Goal: Task Accomplishment & Management: Use online tool/utility

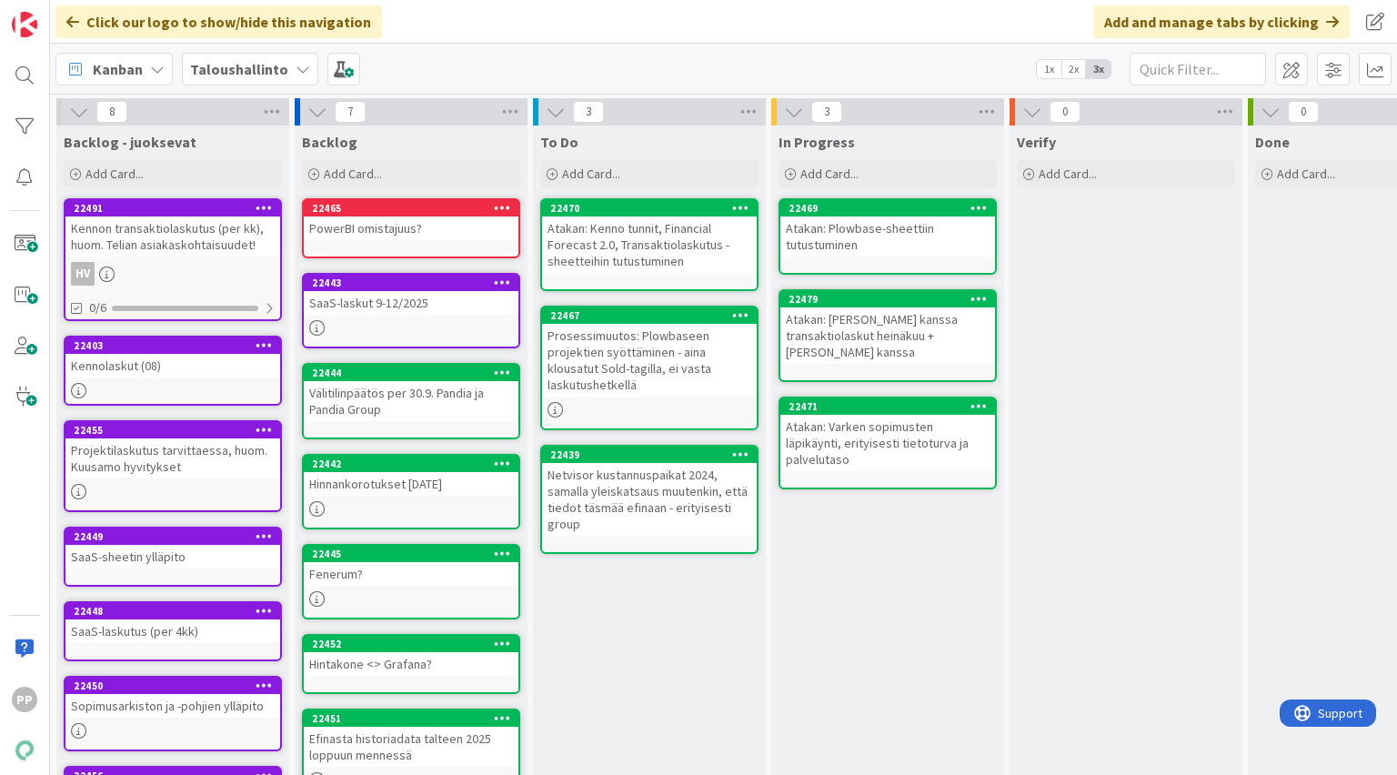
click at [263, 73] on b "Taloushallinto" at bounding box center [239, 69] width 98 height 18
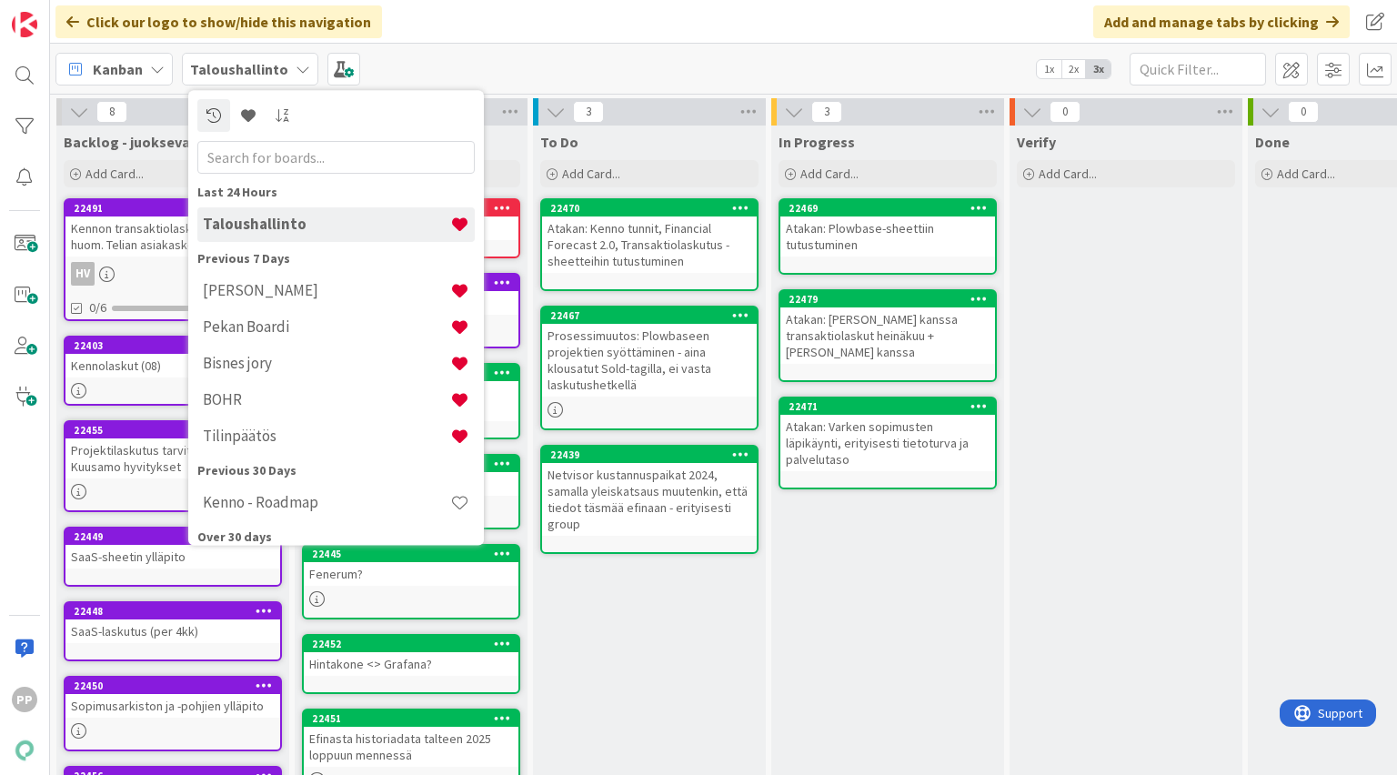
click at [669, 640] on div "To Do Add Card... 22470 Atakan: Kenno tunnit, Financial Forecast 2.0, Transakti…" at bounding box center [649, 545] width 233 height 838
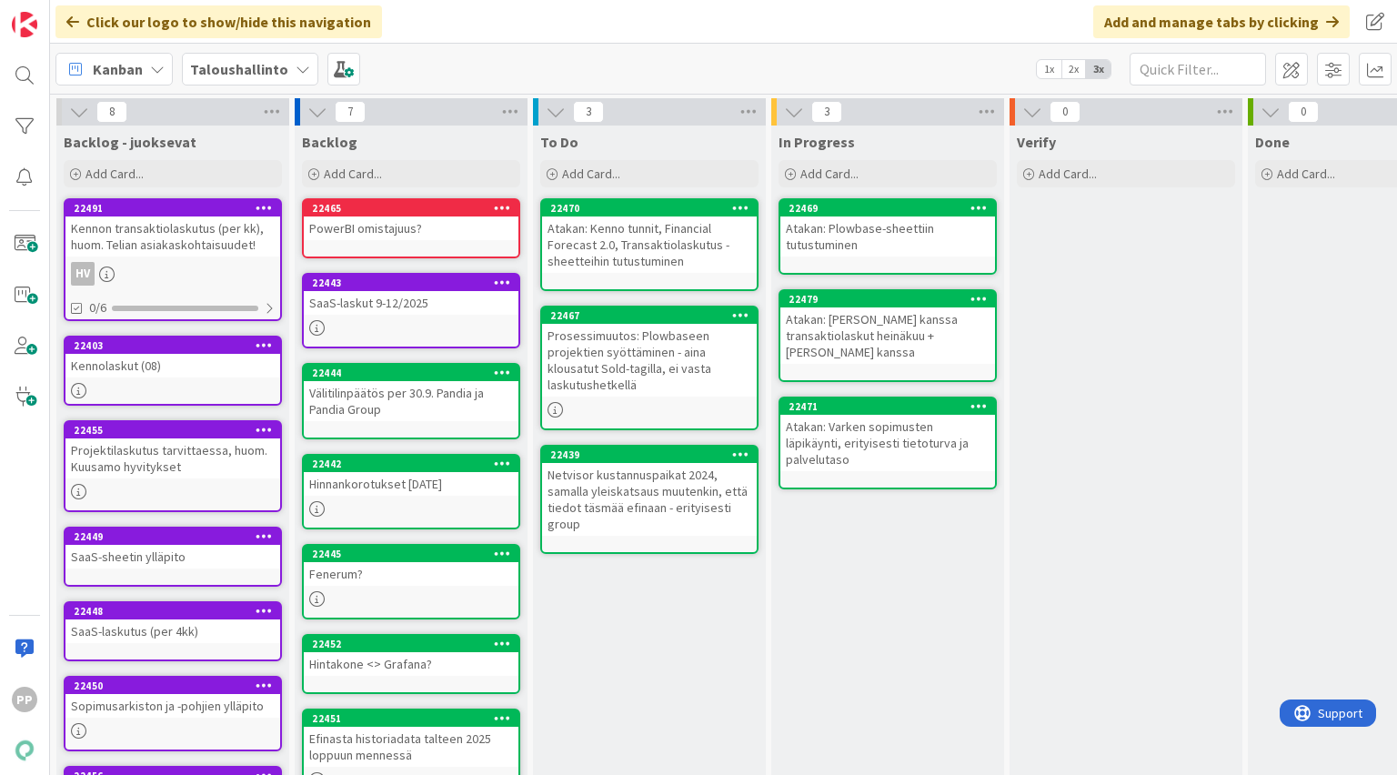
click at [850, 549] on div "In Progress Add Card... 22469 Atakan: Plowbase-sheettiin tutustuminen 22479 Ata…" at bounding box center [887, 545] width 233 height 838
click at [156, 69] on icon at bounding box center [157, 69] width 15 height 15
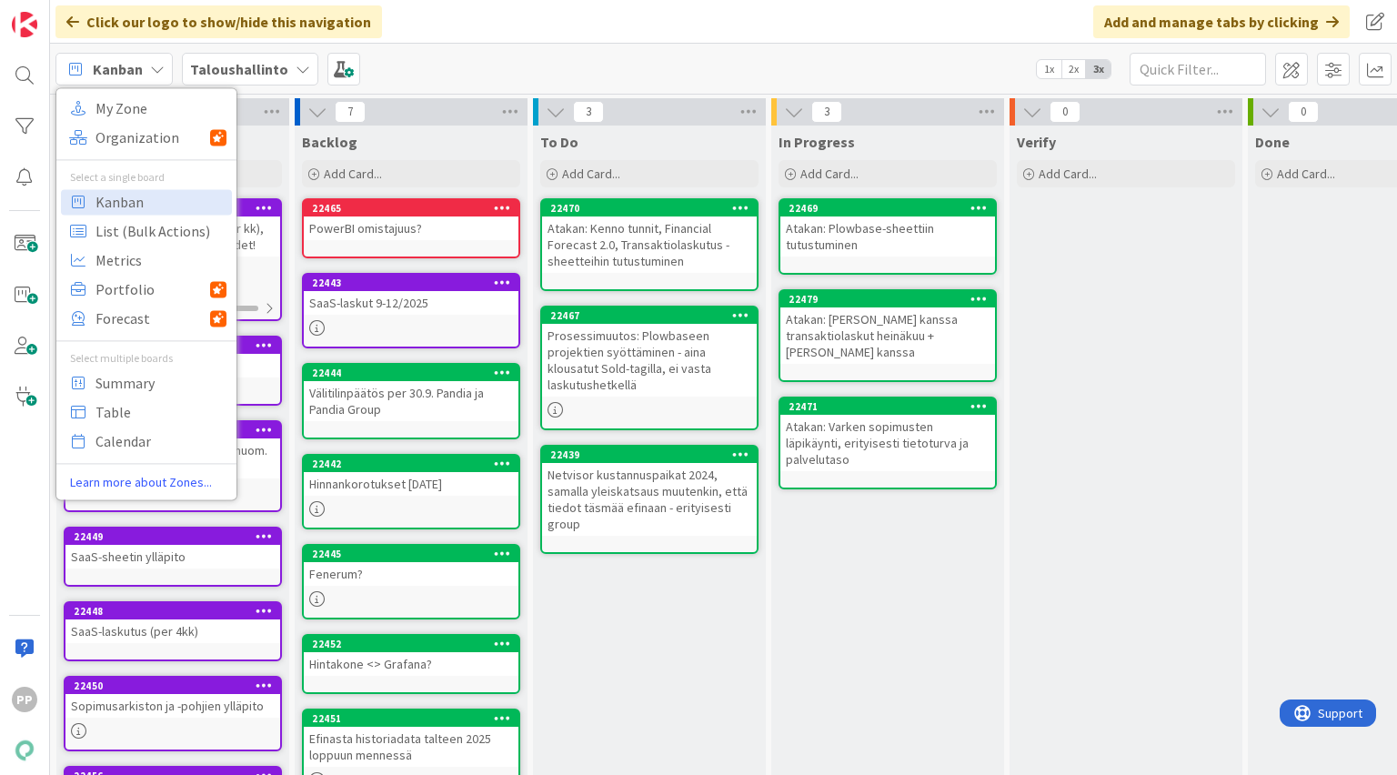
click at [255, 69] on b "Taloushallinto" at bounding box center [239, 69] width 98 height 18
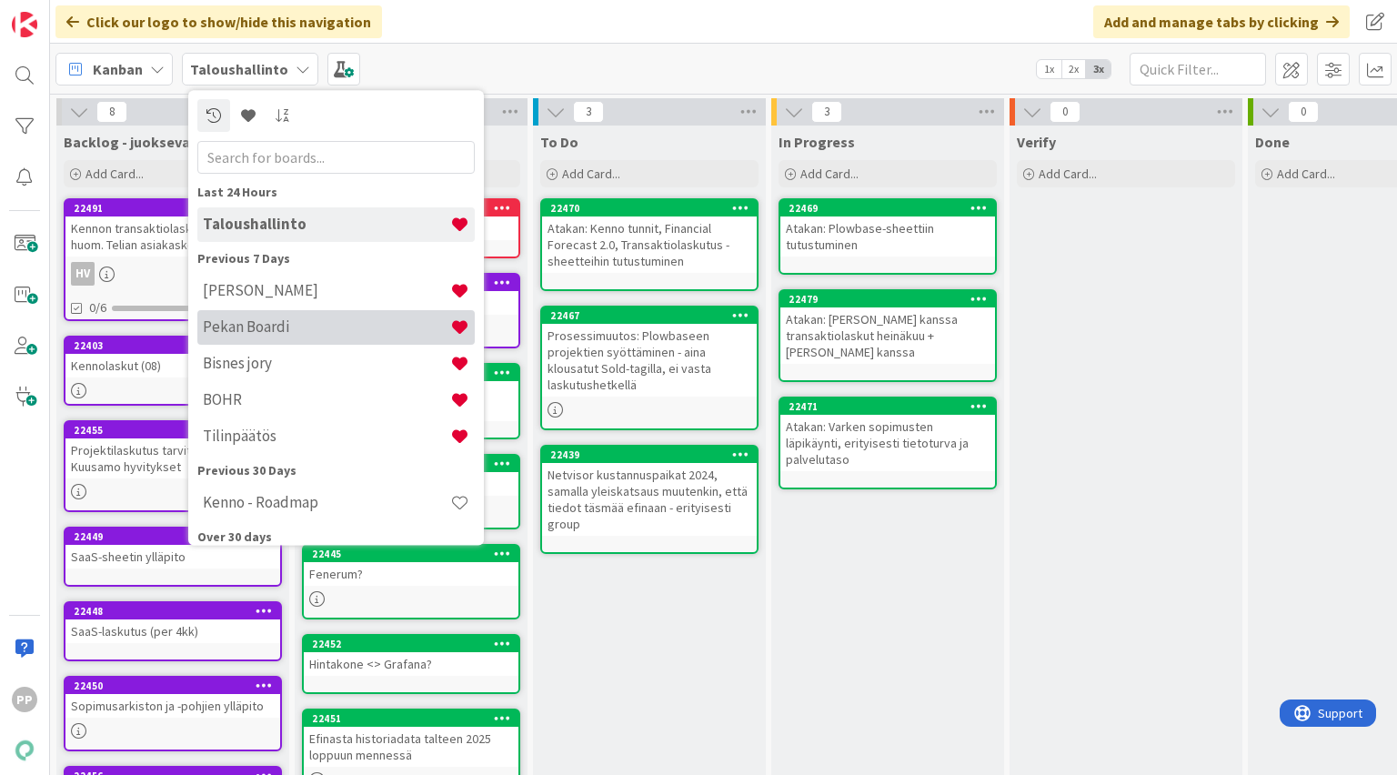
click at [244, 323] on h4 "Pekan Boardi" at bounding box center [326, 327] width 247 height 18
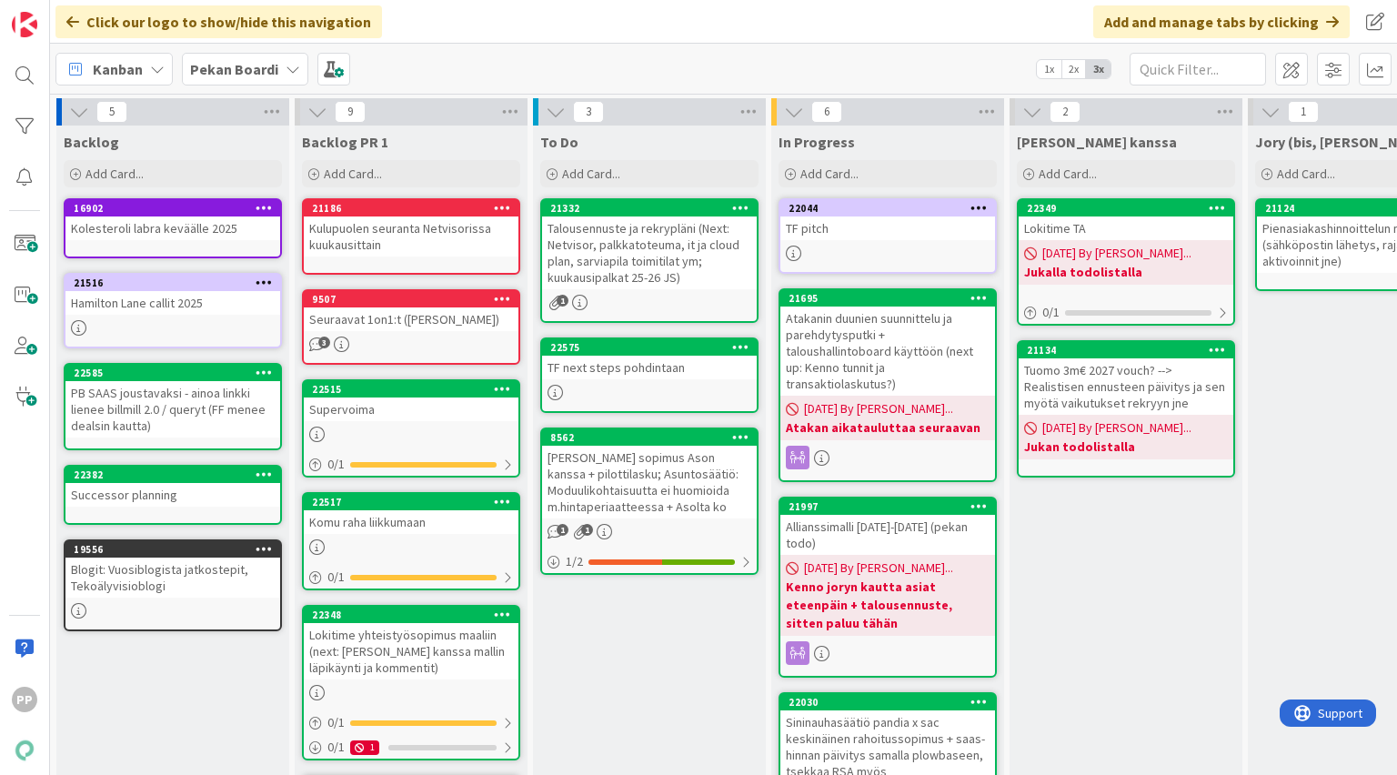
click at [683, 378] on link "22575 TF next steps pohdintaan" at bounding box center [649, 374] width 218 height 75
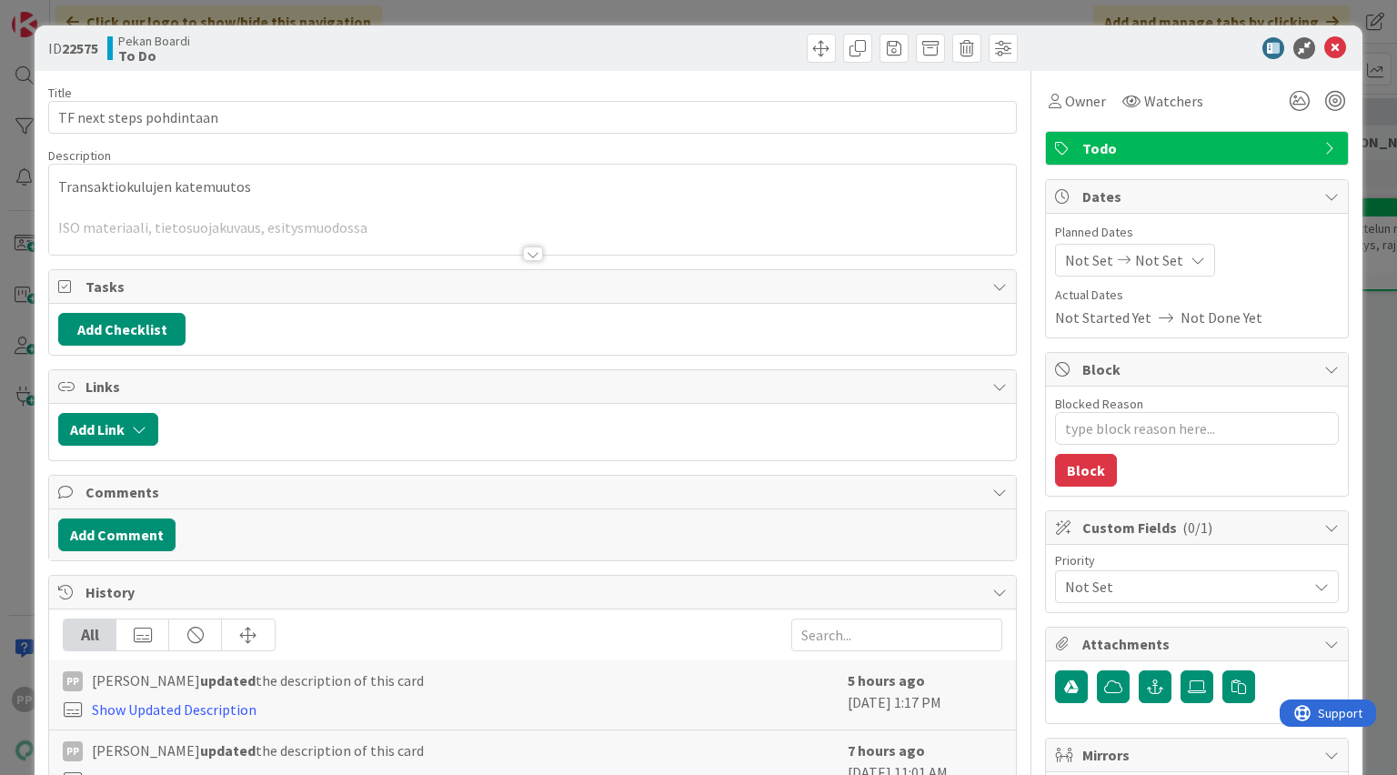
click at [331, 229] on div at bounding box center [532, 231] width 966 height 46
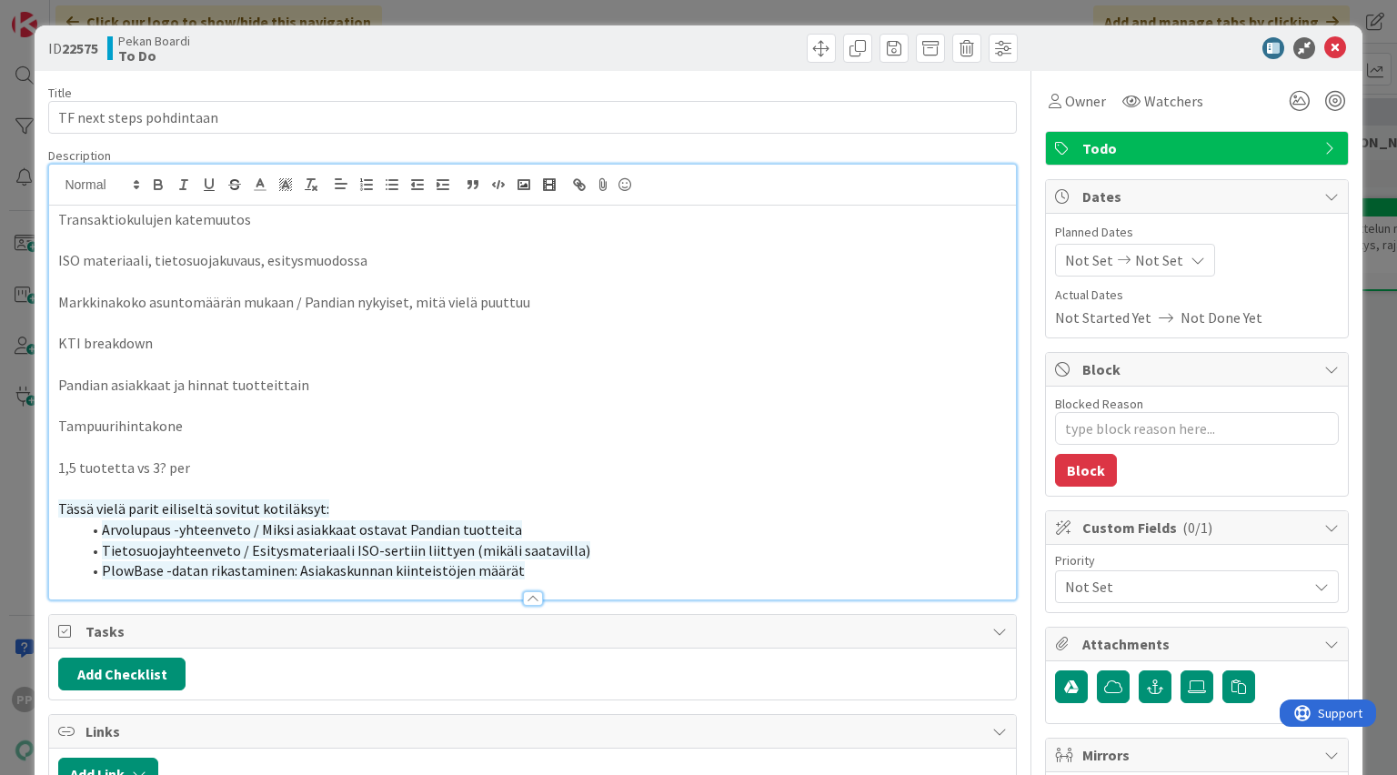
click at [332, 216] on p "Transaktiokulujen katemuutos" at bounding box center [532, 219] width 948 height 21
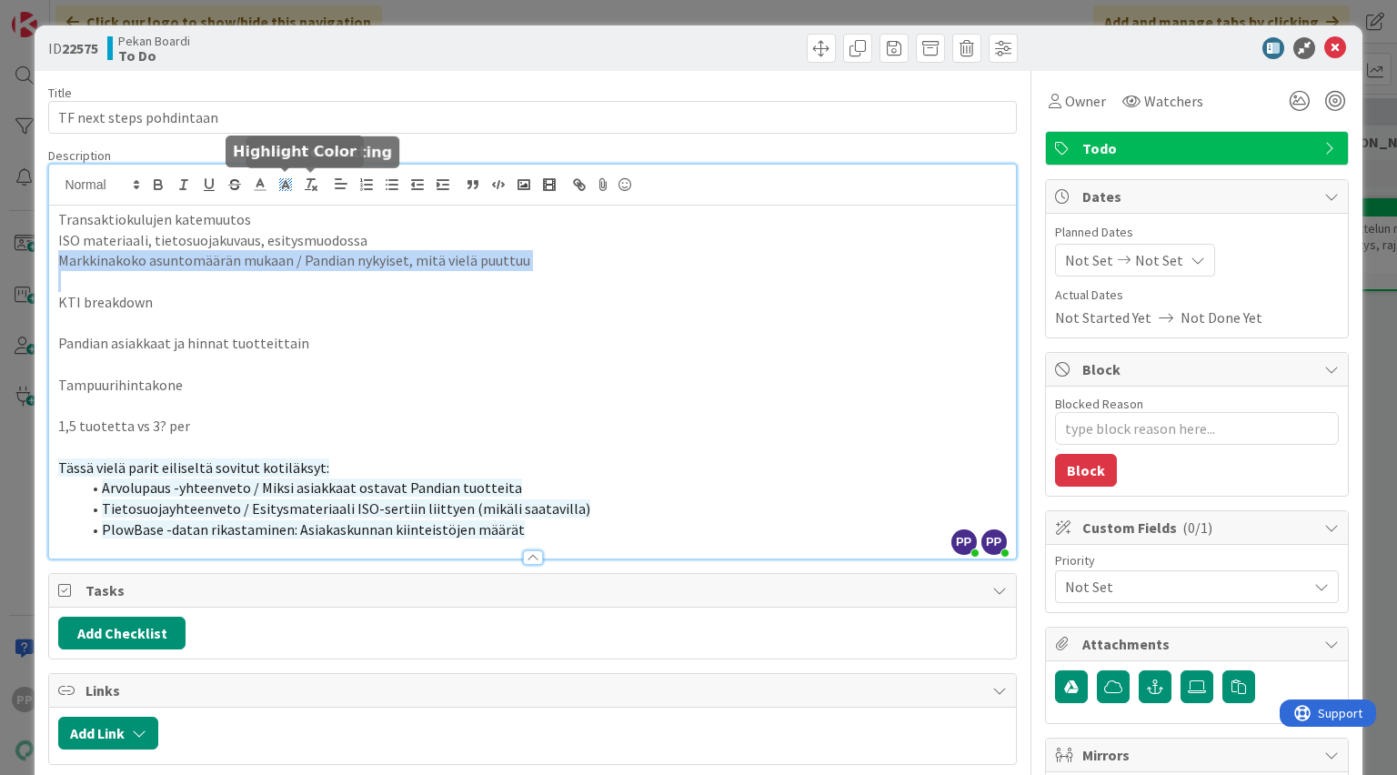
click at [284, 186] on line at bounding box center [286, 186] width 5 height 0
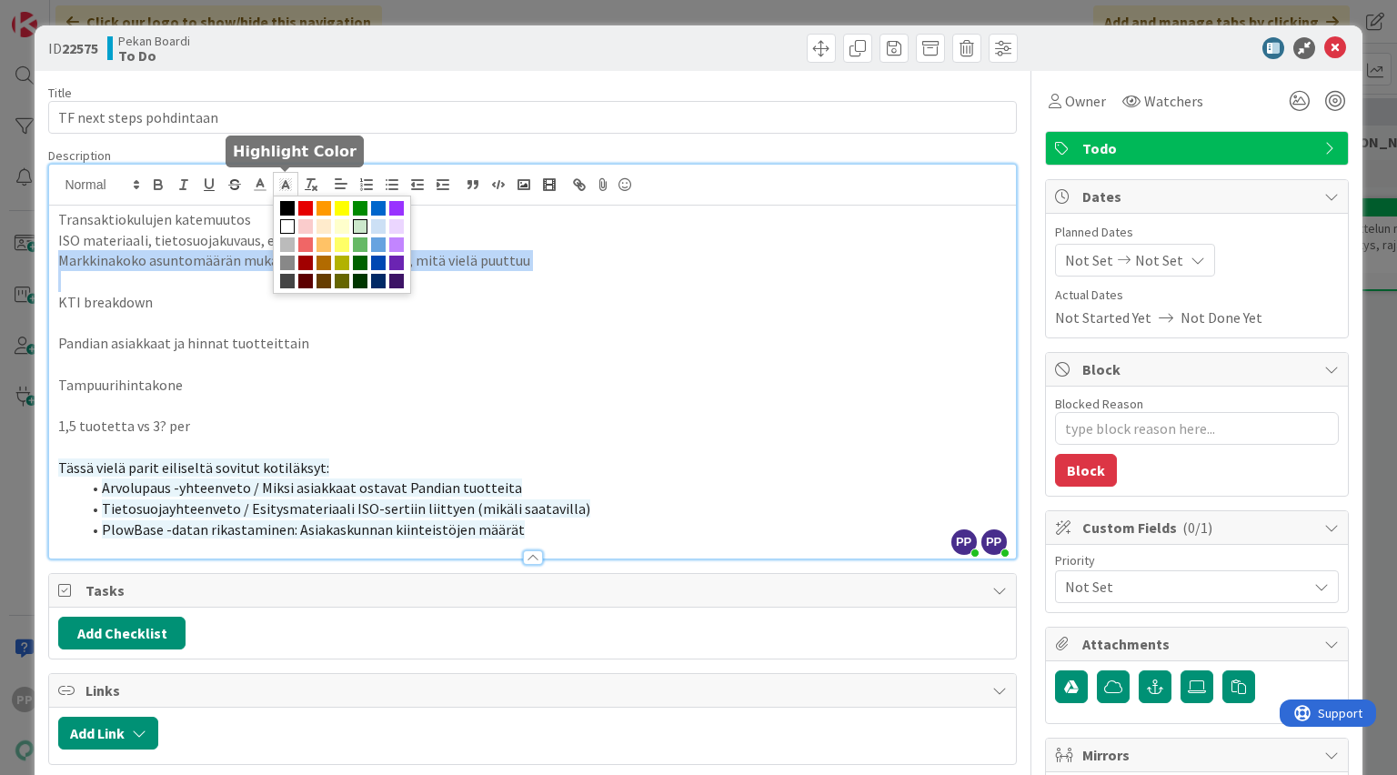
click at [360, 227] on span at bounding box center [360, 226] width 15 height 15
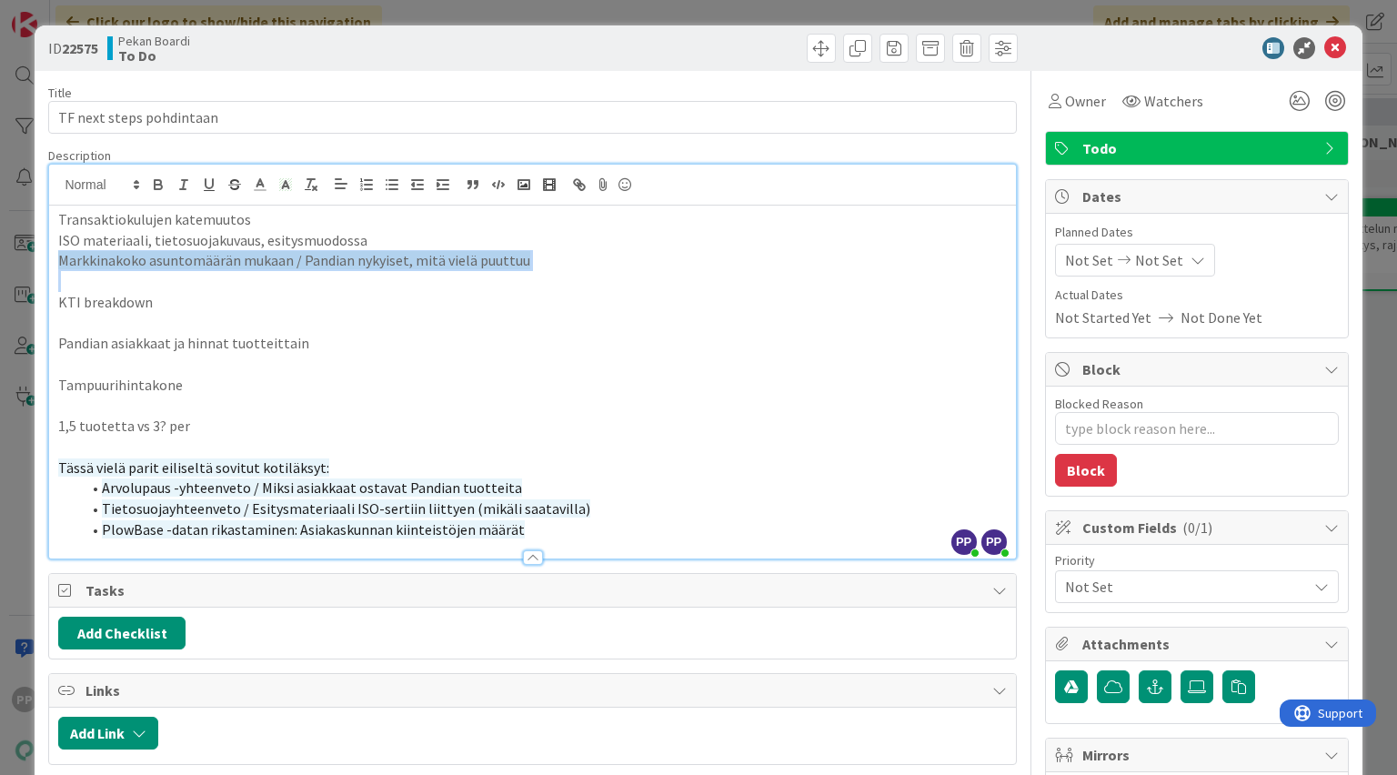
click at [247, 284] on p at bounding box center [532, 281] width 948 height 21
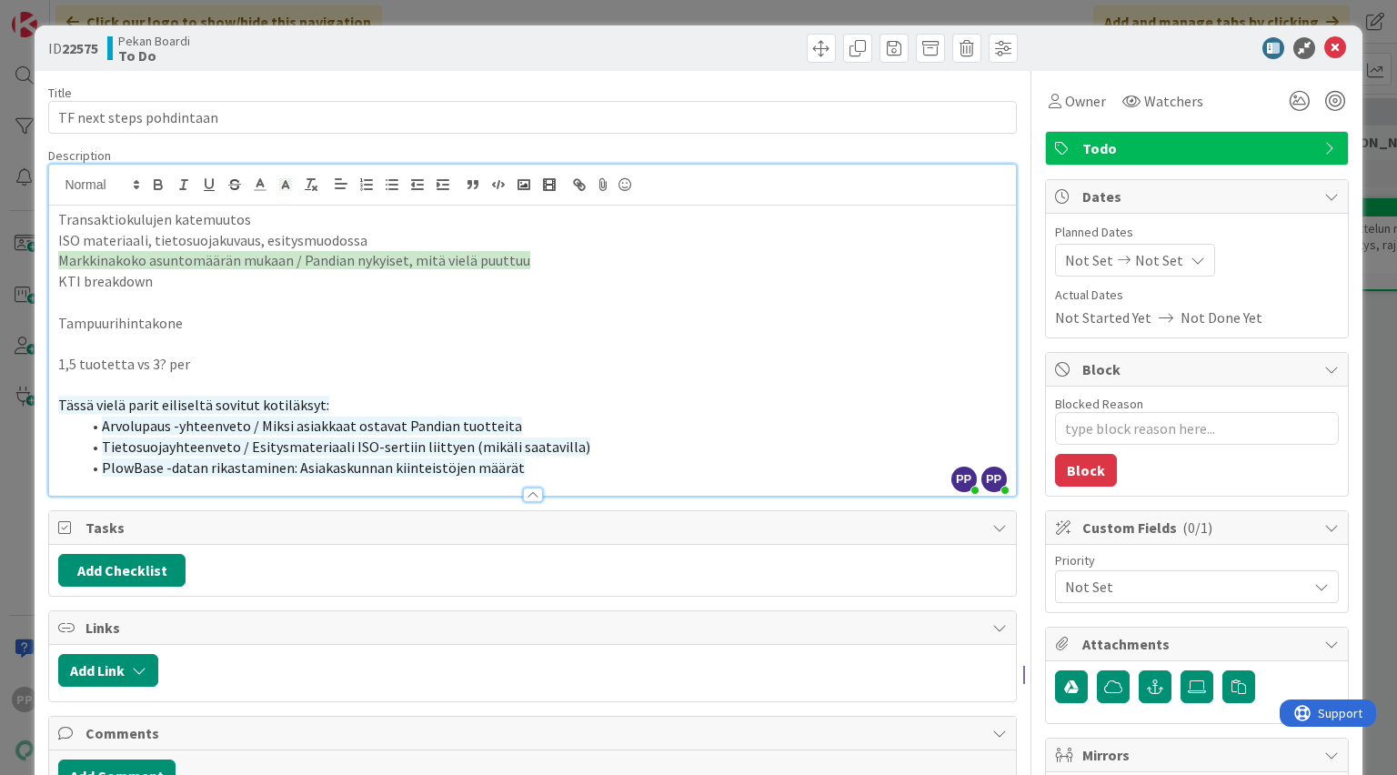
type textarea "x"
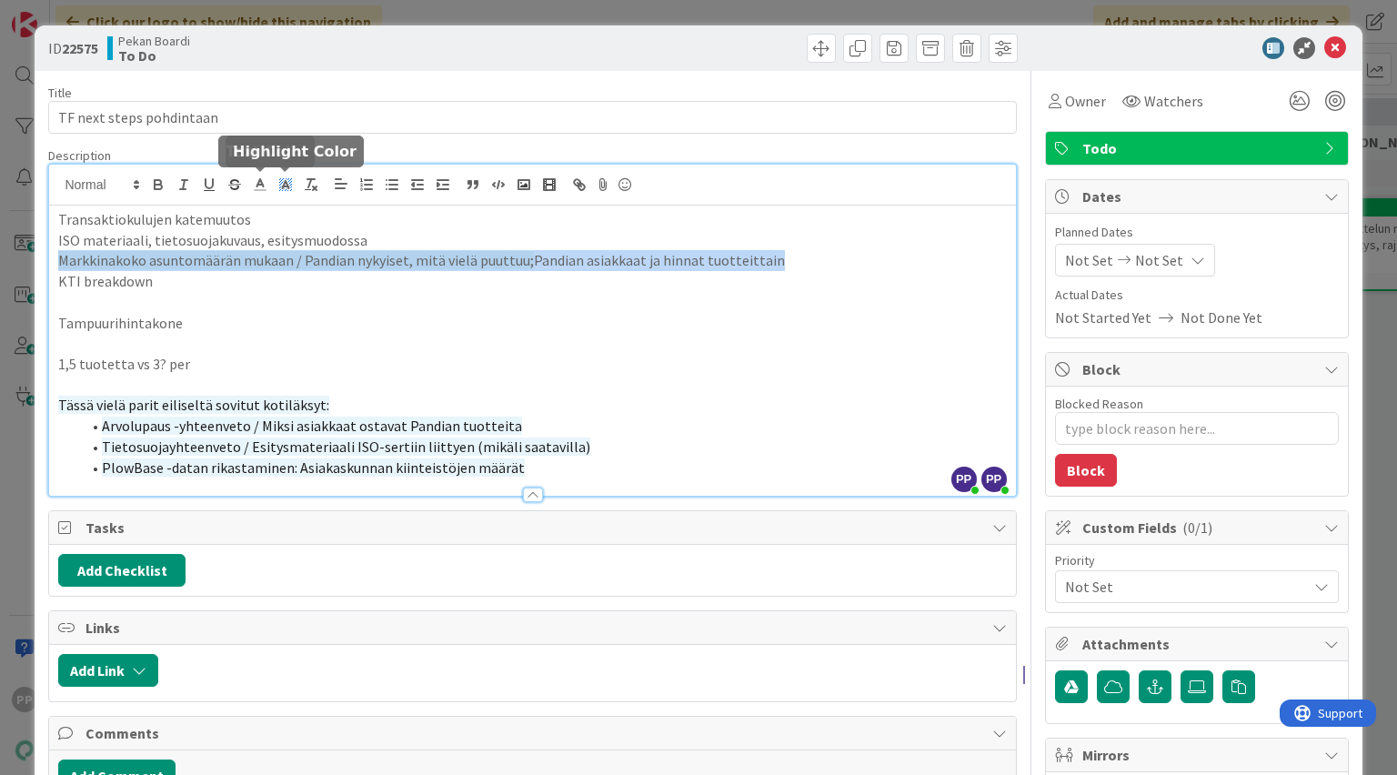
click at [277, 182] on icon at bounding box center [285, 184] width 16 height 16
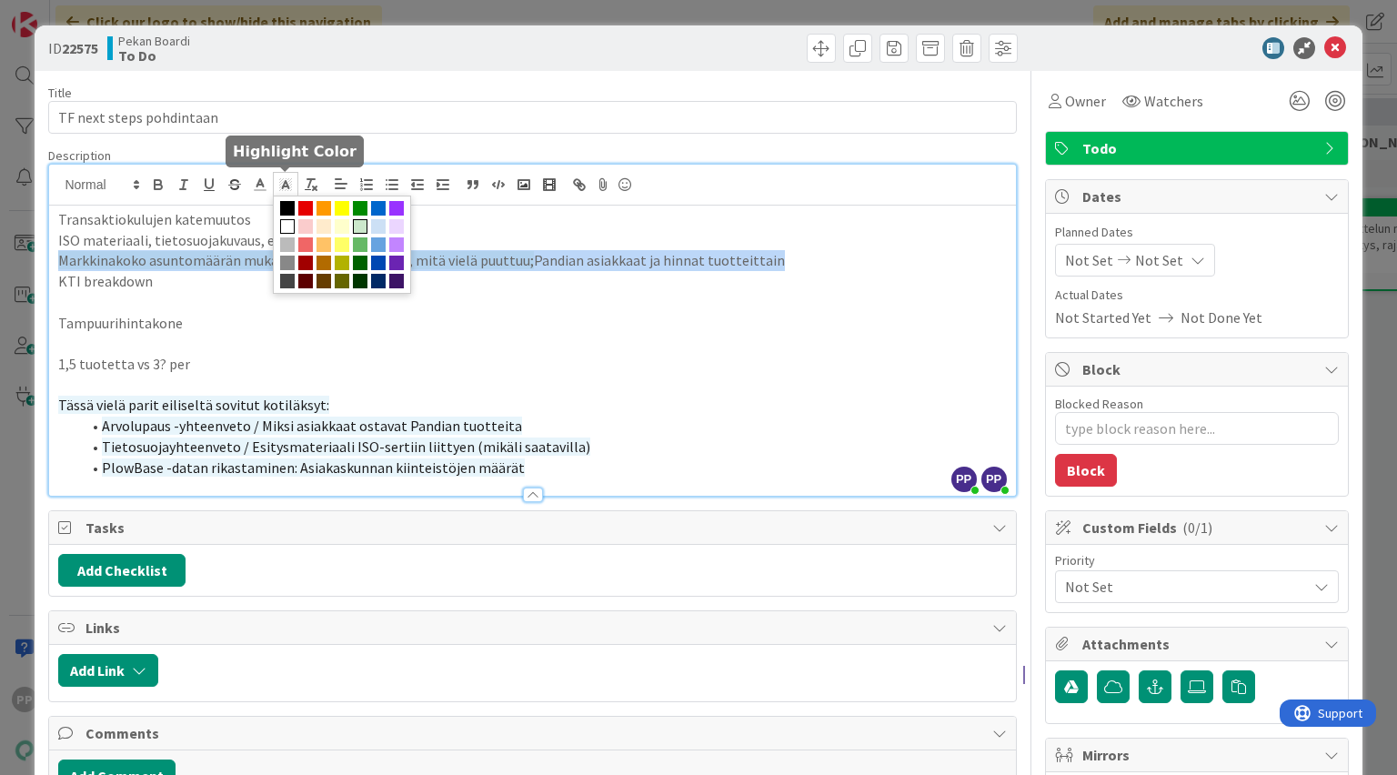
click at [364, 225] on span at bounding box center [360, 226] width 15 height 15
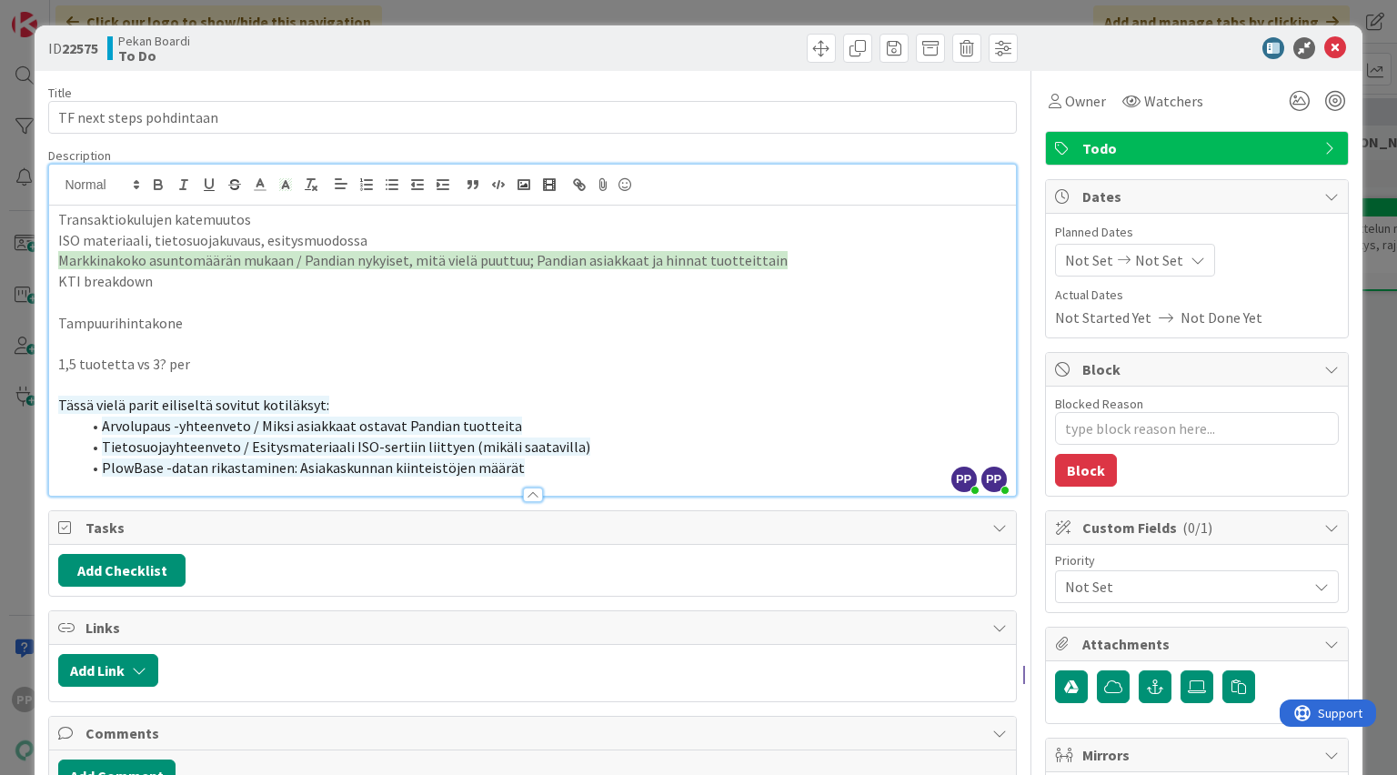
click at [238, 322] on p "Tampuurihintakone" at bounding box center [532, 323] width 948 height 21
click at [242, 310] on p at bounding box center [532, 302] width 948 height 21
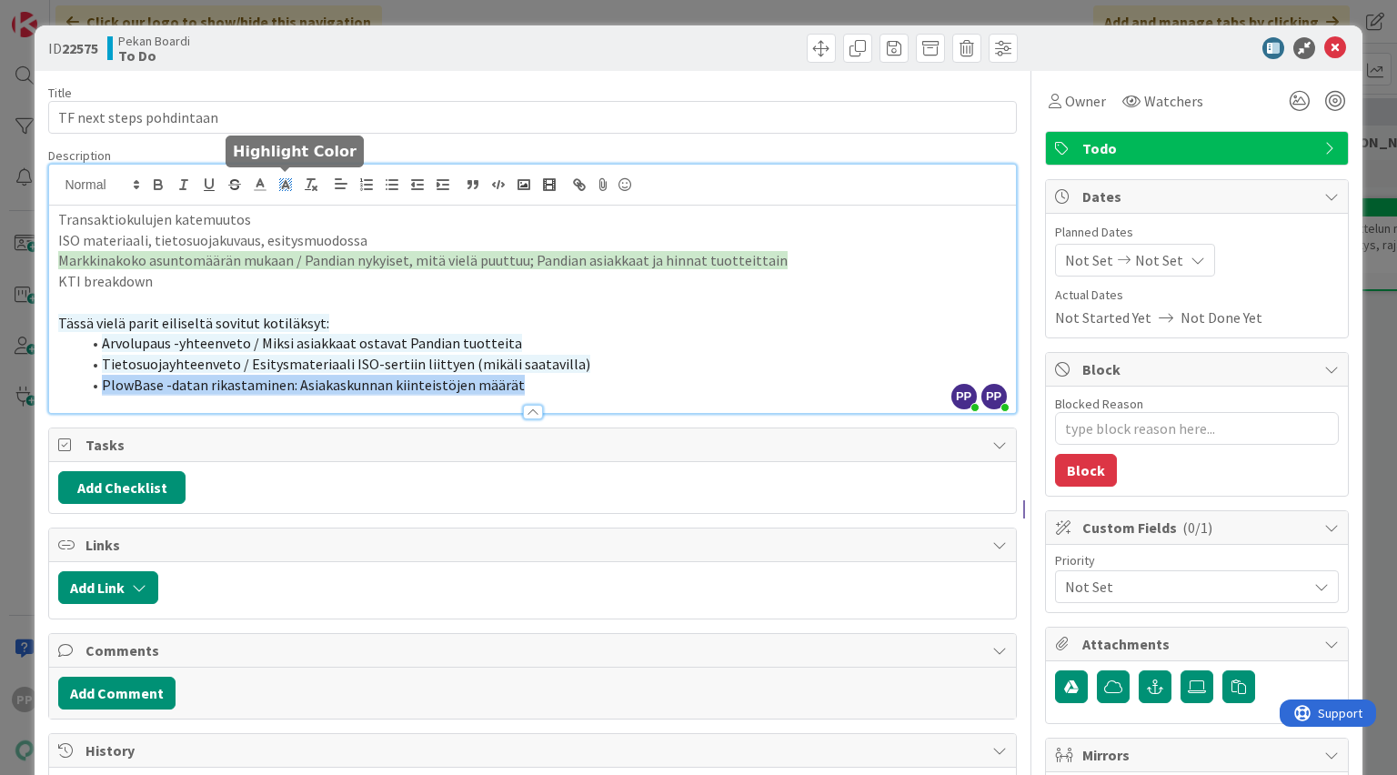
click at [287, 182] on icon at bounding box center [285, 184] width 16 height 16
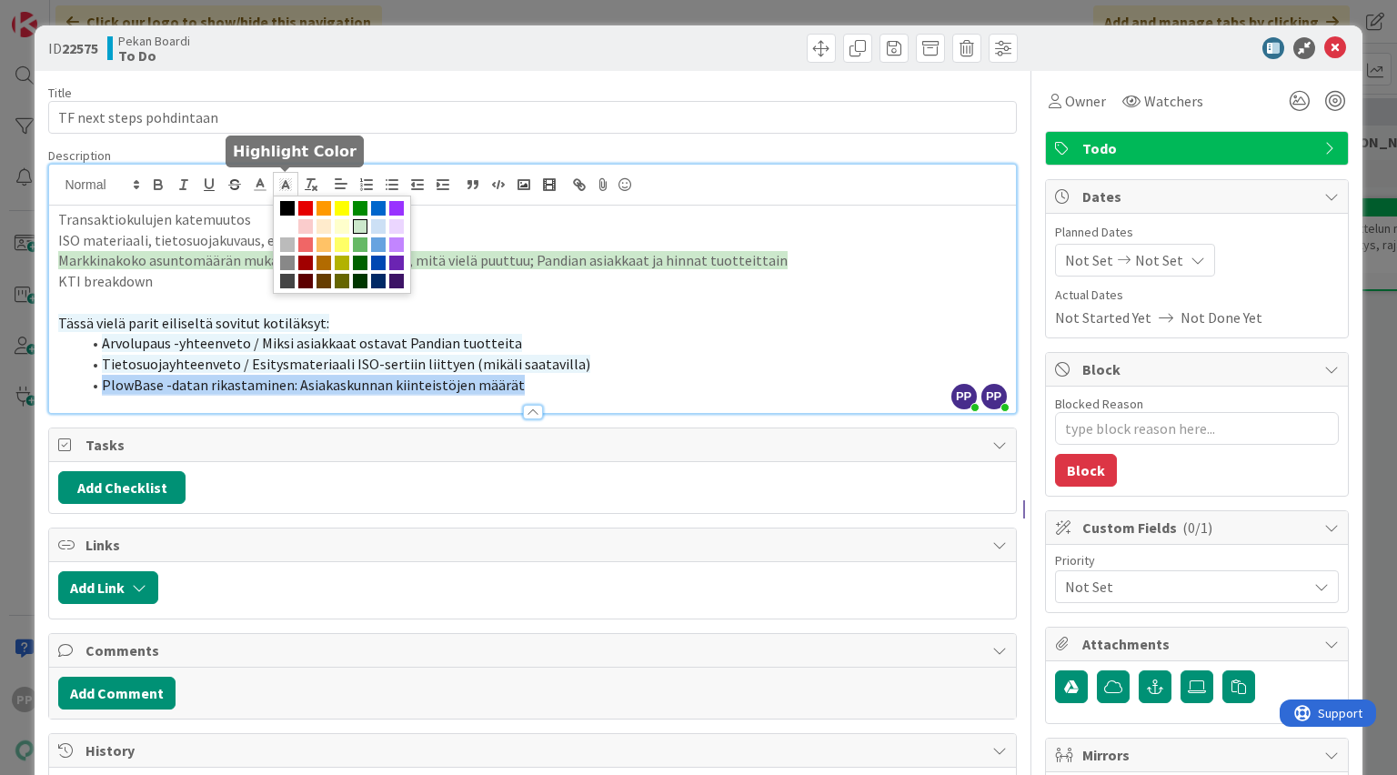
click at [367, 227] on span at bounding box center [360, 226] width 15 height 15
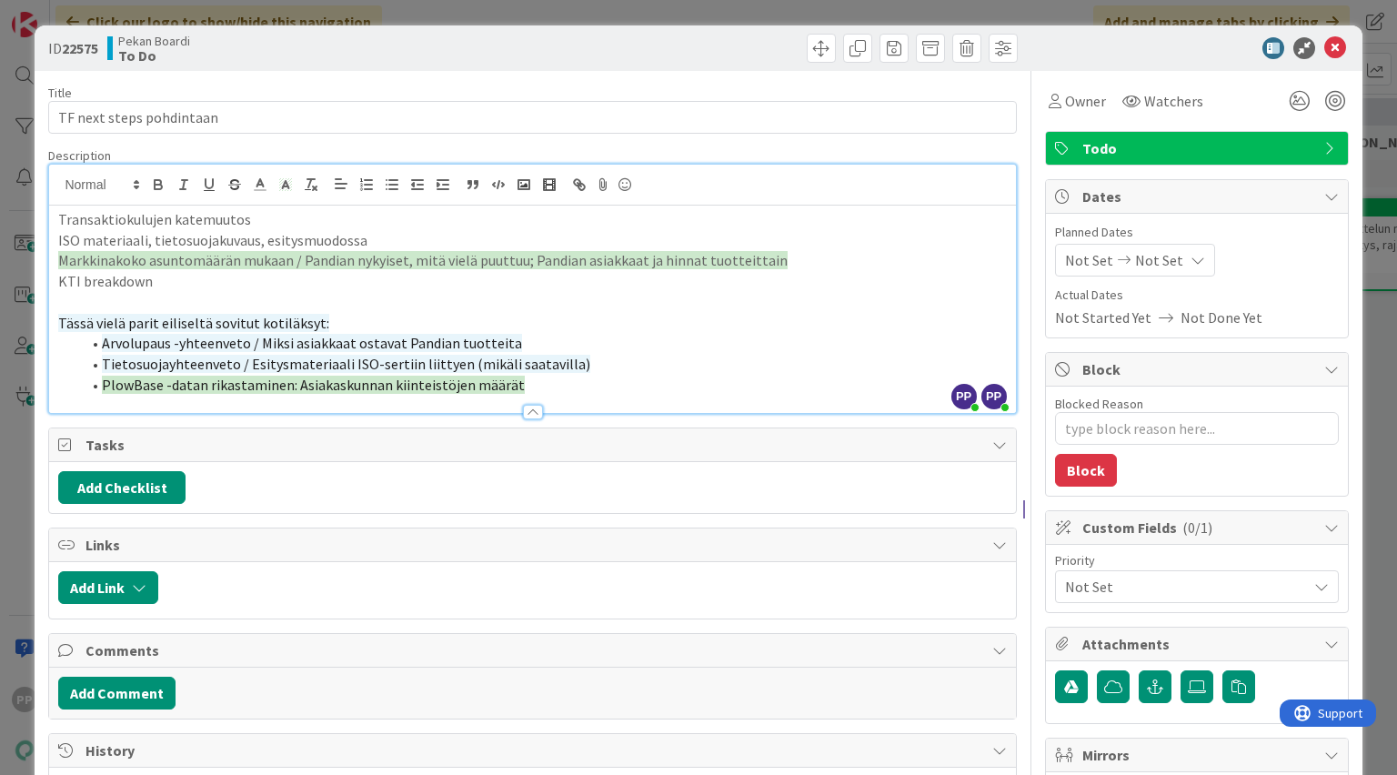
click at [346, 355] on span "Tietosuojayhteenveto / Esitysmateriaali ISO-sertiin liittyen (mikäli saatavilla)" at bounding box center [346, 364] width 488 height 18
drag, startPoint x: 432, startPoint y: 320, endPoint x: 22, endPoint y: 320, distance: 410.2
click at [22, 320] on div "ID 22575 Pekan Boardi To Do Title 24 / 128 TF next steps pohdintaan Description…" at bounding box center [698, 387] width 1397 height 775
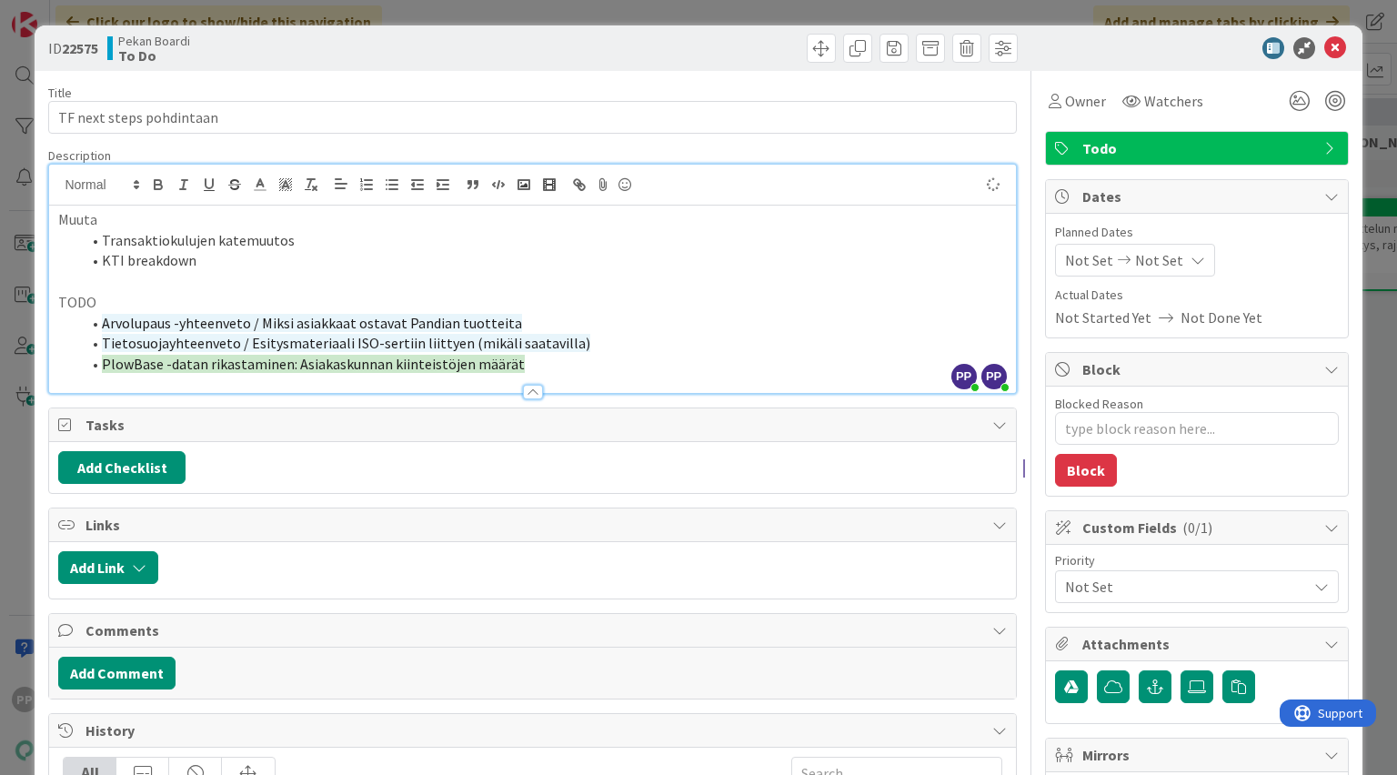
type textarea "x"
click at [208, 147] on div "Description" at bounding box center [532, 155] width 968 height 16
click at [265, 86] on div "Title 24 / 128" at bounding box center [532, 93] width 968 height 16
click at [381, 13] on div "ID 22575 Pekan Boardi To Do Title 24 / 128 TF next steps pohdintaan Description…" at bounding box center [698, 387] width 1397 height 775
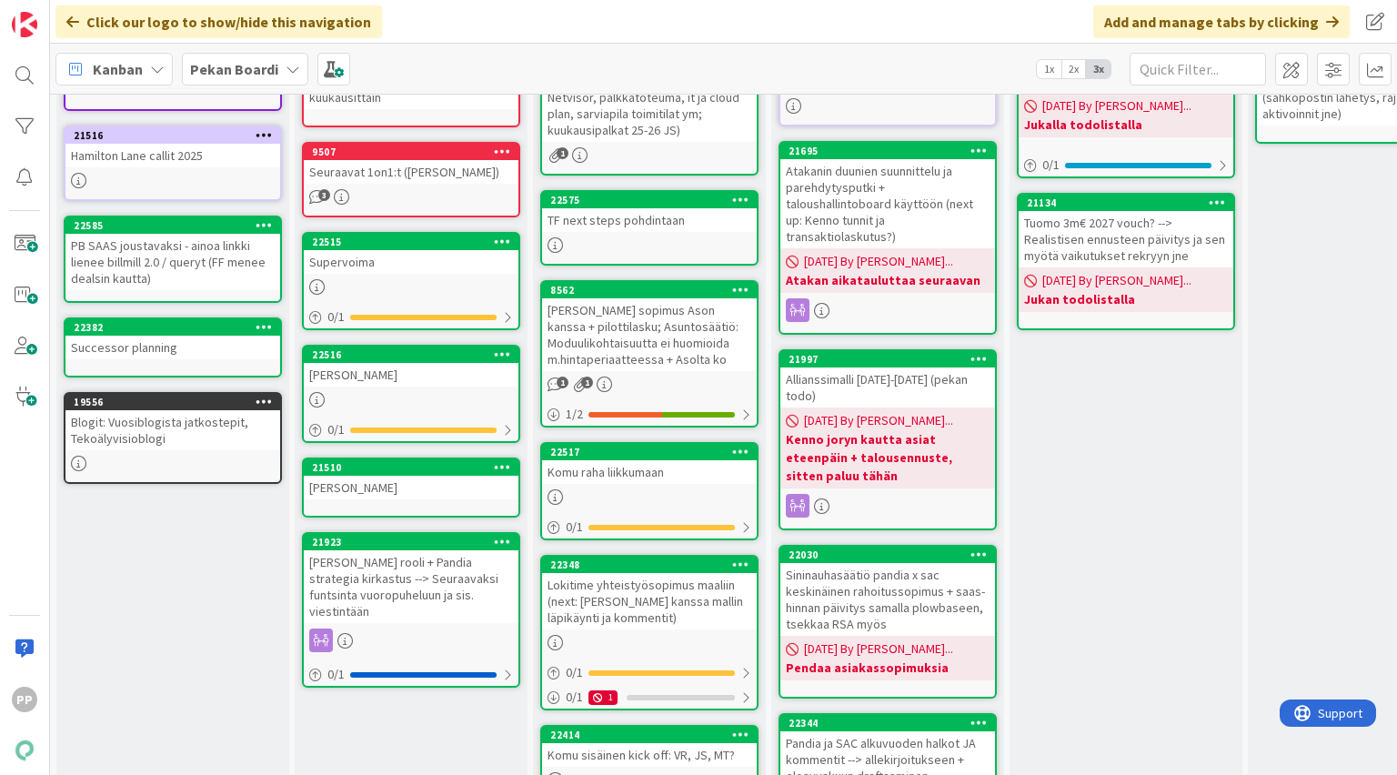
scroll to position [74, 0]
